Goal: Check status: Check status

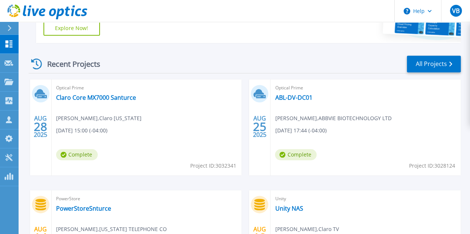
scroll to position [186, 0]
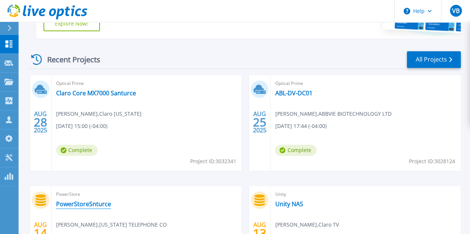
click at [111, 201] on link "PowerStoreSnturce" at bounding box center [83, 204] width 55 height 7
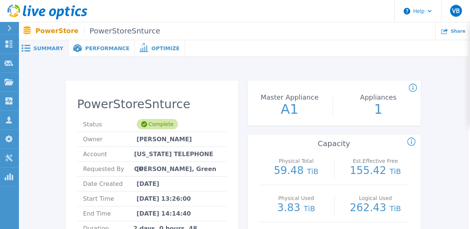
scroll to position [0, 1]
click at [101, 49] on span "Performance" at bounding box center [108, 48] width 44 height 5
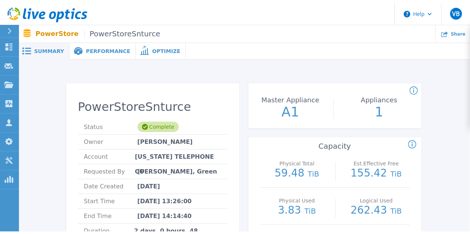
scroll to position [0, 0]
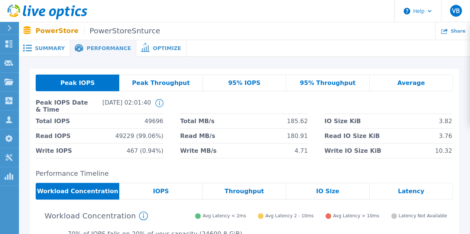
click at [153, 47] on span "Optimize" at bounding box center [167, 48] width 28 height 5
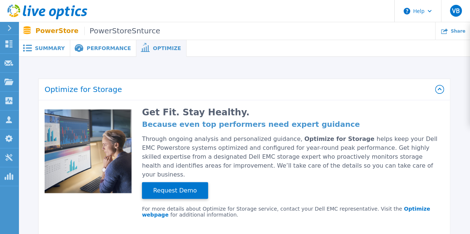
click at [45, 49] on span "Summary" at bounding box center [50, 48] width 30 height 5
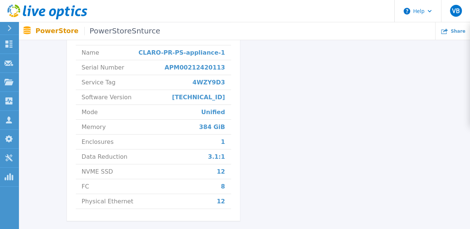
scroll to position [328, 0]
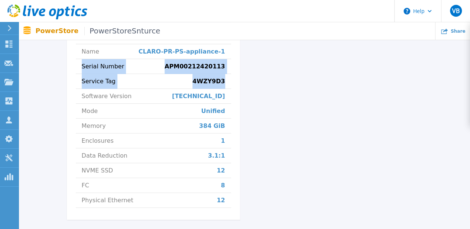
drag, startPoint x: 231, startPoint y: 81, endPoint x: 69, endPoint y: 68, distance: 162.5
click at [69, 68] on div "Appliance 1 Model PowerStore 1000T Name CLARO-PR-PS-appliance-1 Serial Number A…" at bounding box center [153, 110] width 173 height 220
copy ul "Serial Number APM00212420113 Service Tag 4WZY9D3"
